Goal: Task Accomplishment & Management: Use online tool/utility

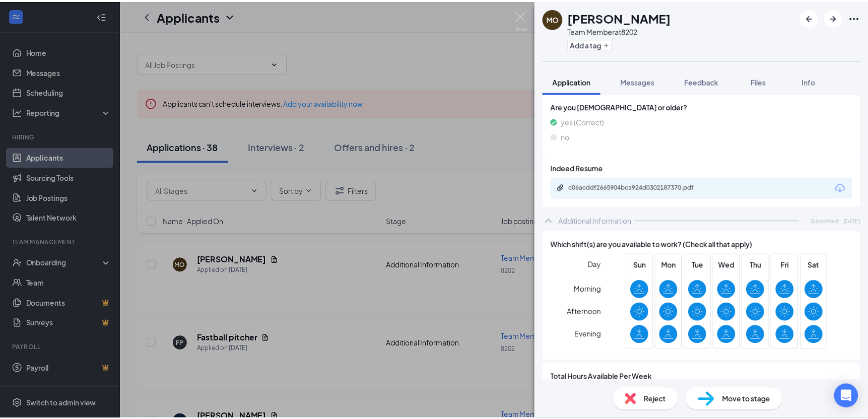
scroll to position [302, 0]
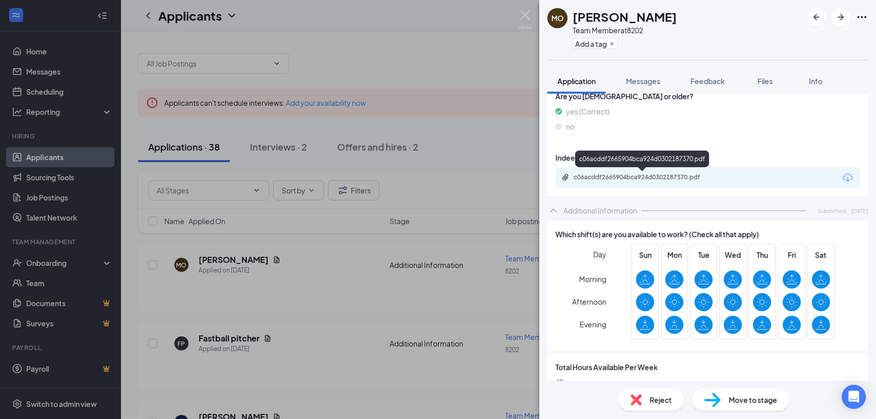
click at [647, 176] on div "c06acddf2665904bca924d0302187370.pdf" at bounding box center [644, 177] width 141 height 8
click at [473, 131] on div "MO [PERSON_NAME] Team Member at 8202 Add a tag Application Messages Feedback Fi…" at bounding box center [438, 209] width 876 height 419
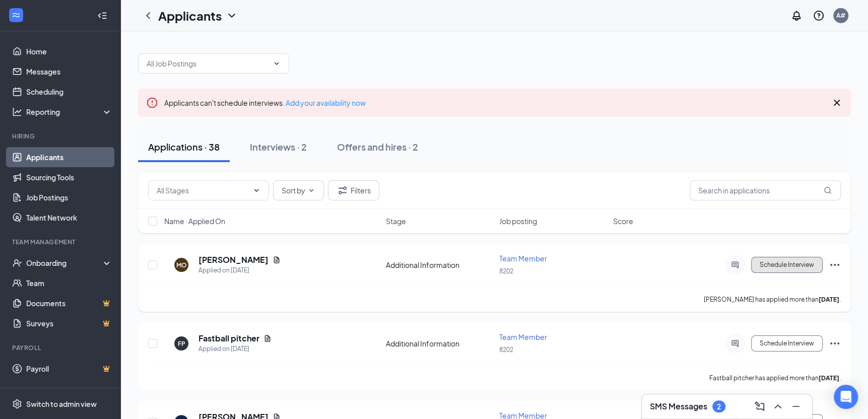
click at [794, 266] on button "Schedule Interview" at bounding box center [788, 265] width 72 height 16
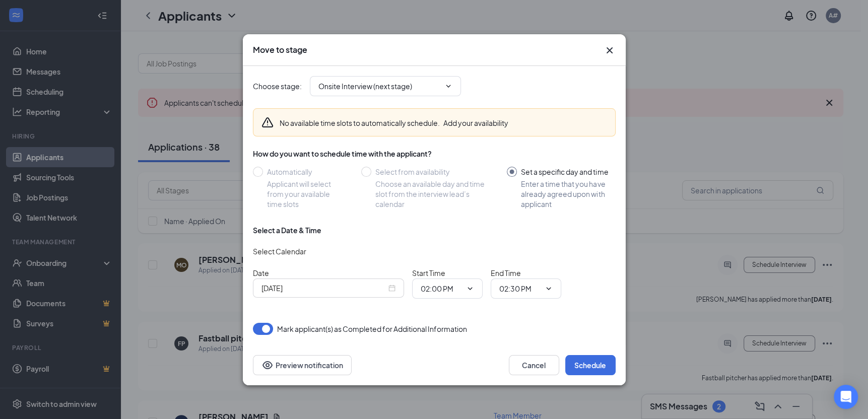
click at [388, 288] on div "[DATE]" at bounding box center [329, 288] width 134 height 11
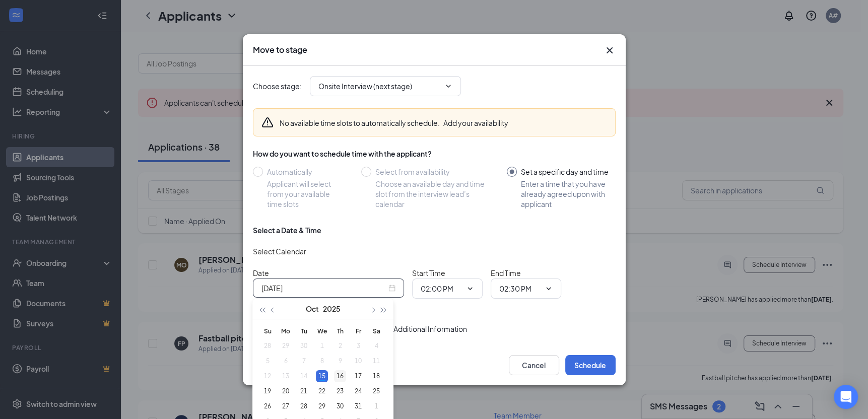
type input "[DATE]"
click at [342, 375] on div "16" at bounding box center [340, 376] width 12 height 12
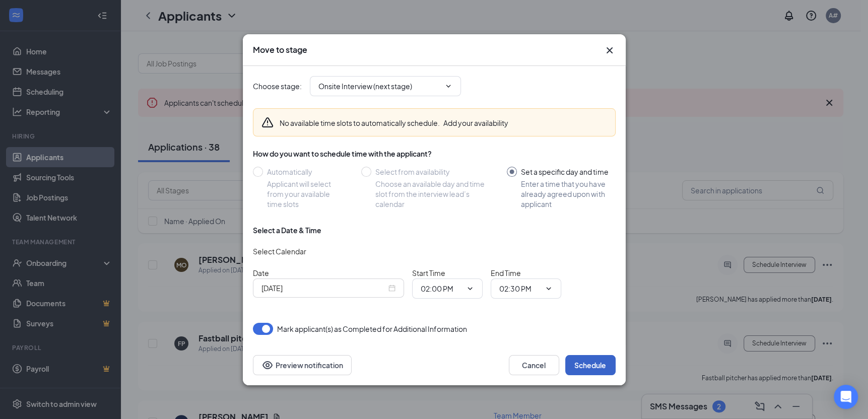
click at [588, 368] on button "Schedule" at bounding box center [591, 365] width 50 height 20
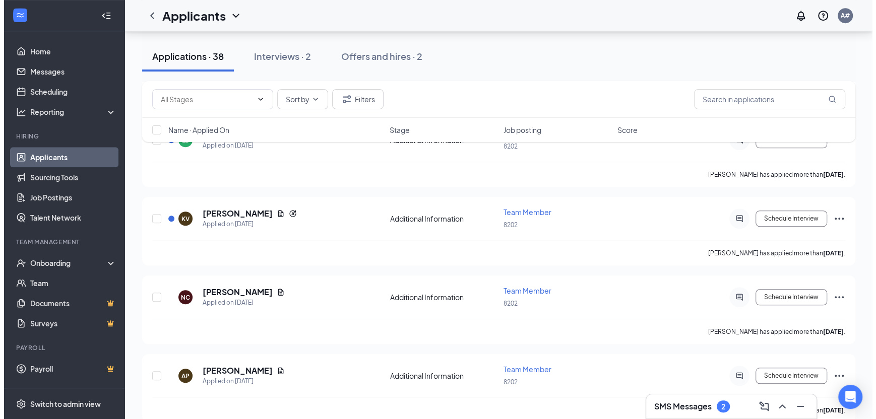
scroll to position [605, 0]
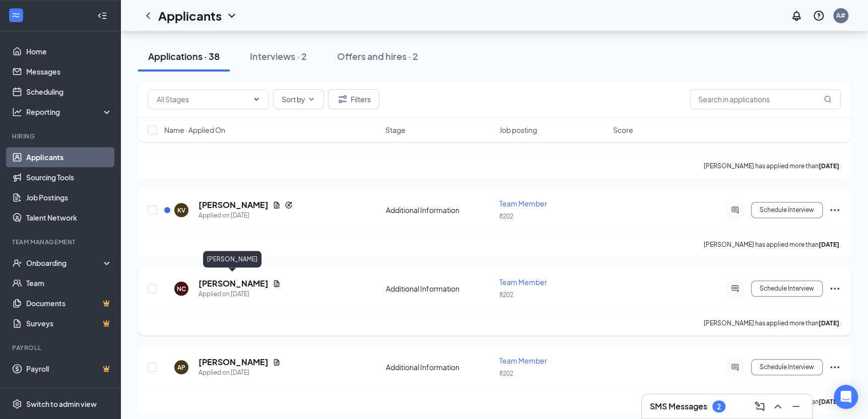
click at [226, 278] on h5 "[PERSON_NAME]" at bounding box center [234, 283] width 70 height 11
